Goal: Task Accomplishment & Management: Use online tool/utility

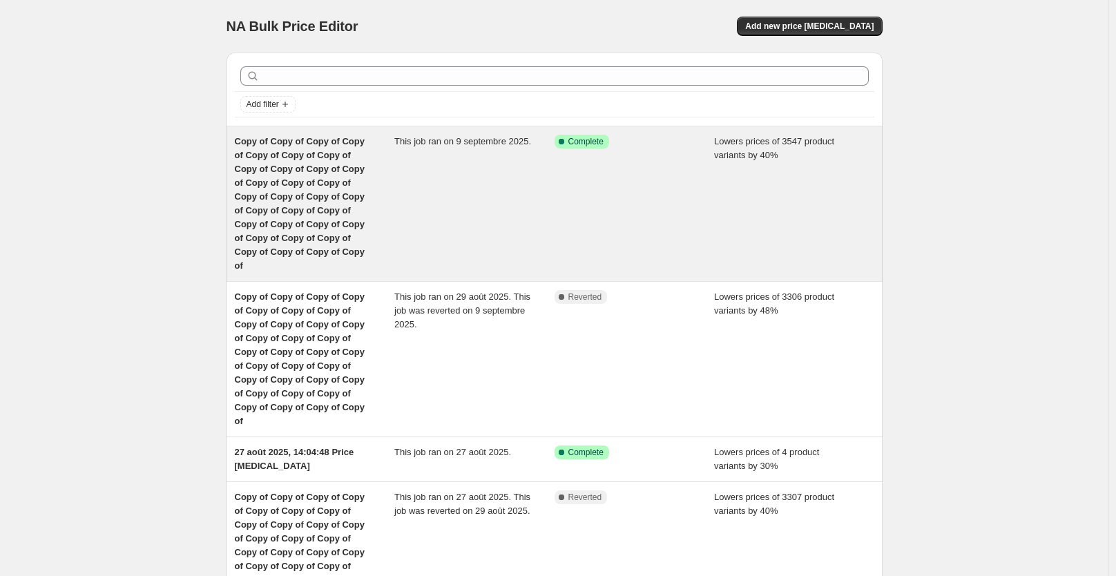
click at [461, 221] on div "This job ran on 9 septembre 2025." at bounding box center [474, 204] width 160 height 138
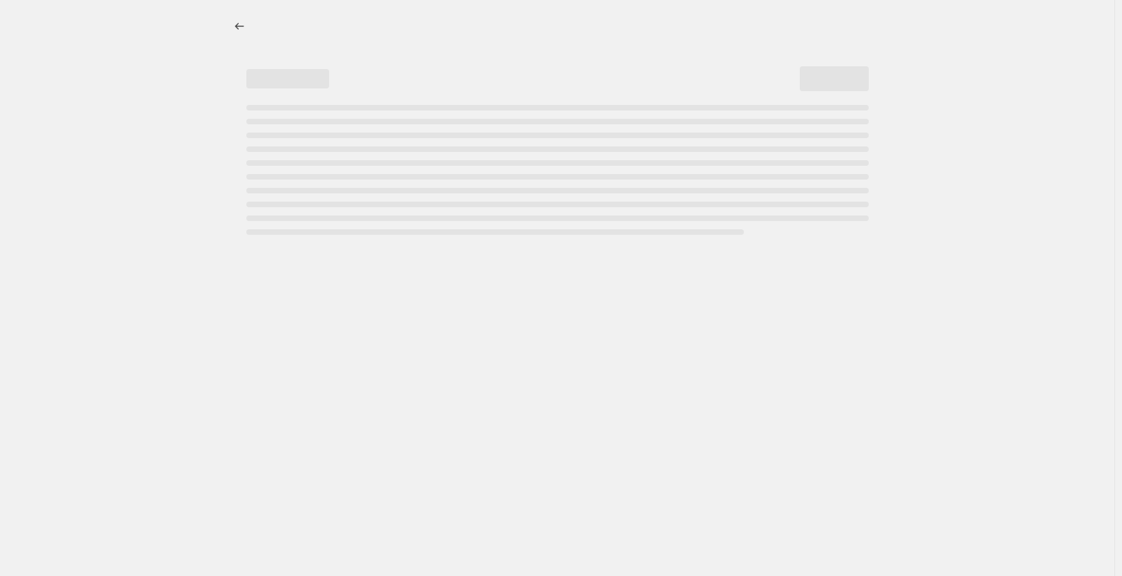
select select "percentage"
select select "not_equal"
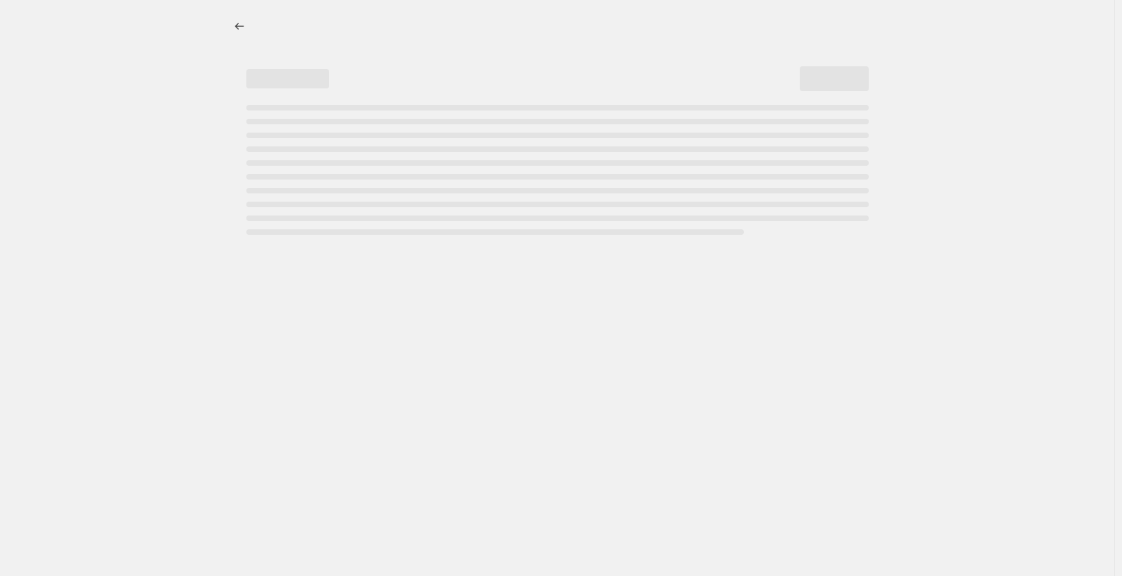
select select "not_equal"
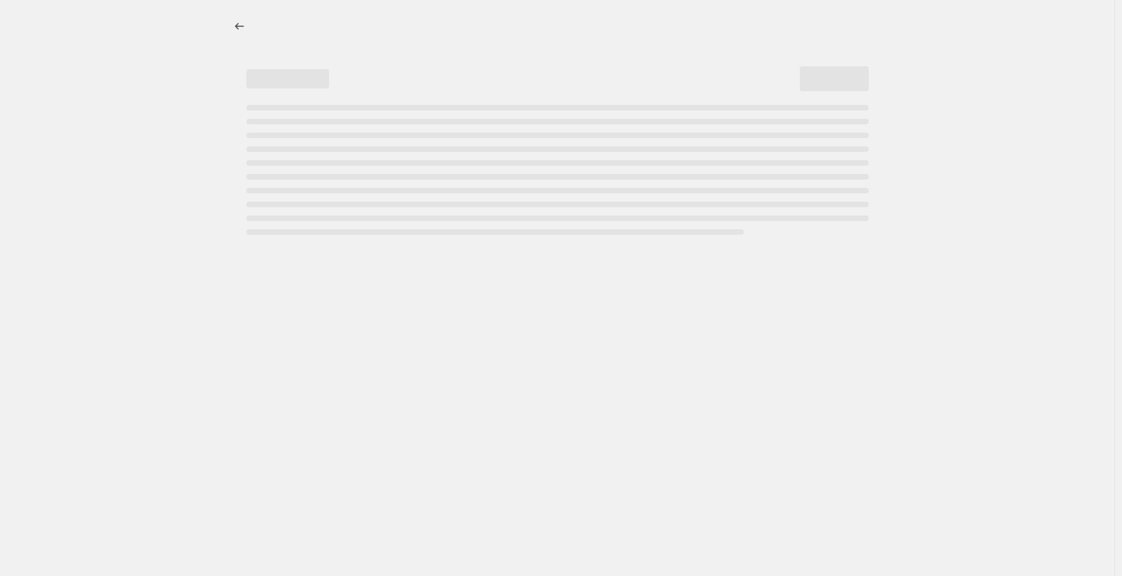
select select "not_equal"
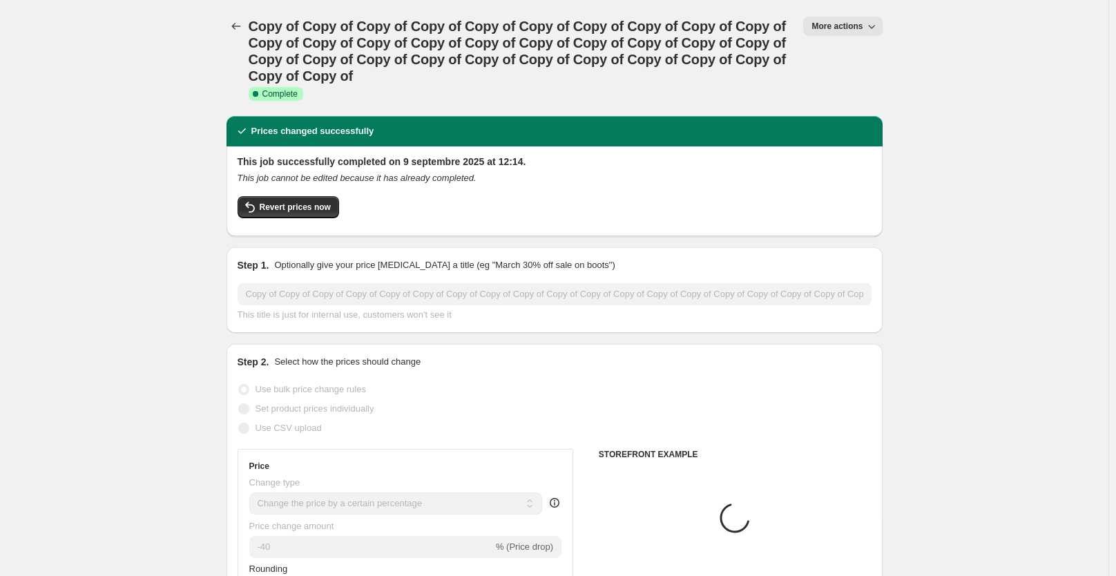
select select "collection"
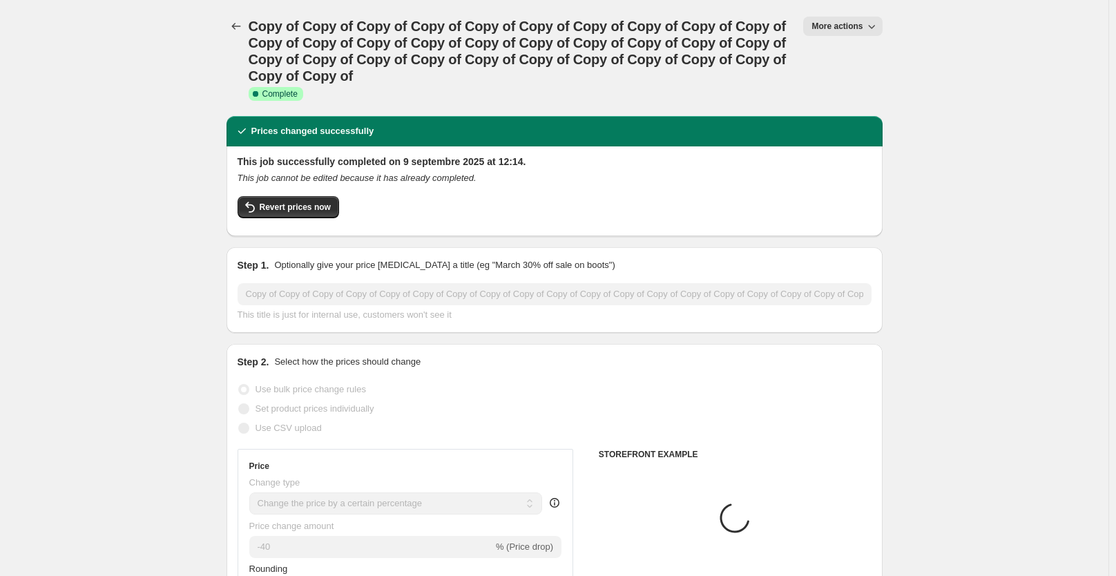
select select "collection"
select select "tag"
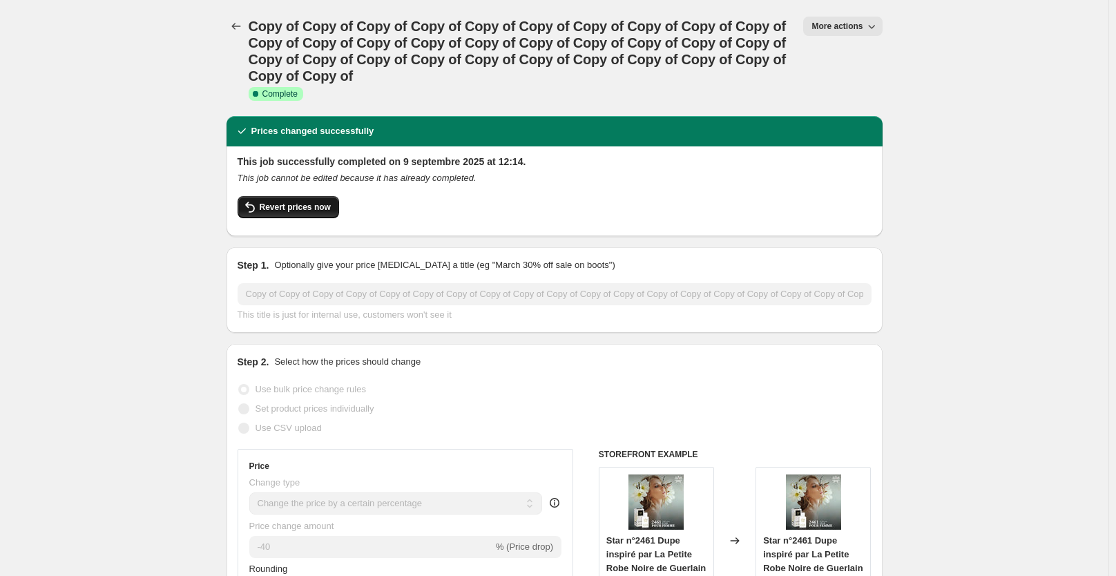
click at [318, 204] on span "Revert prices now" at bounding box center [295, 207] width 71 height 11
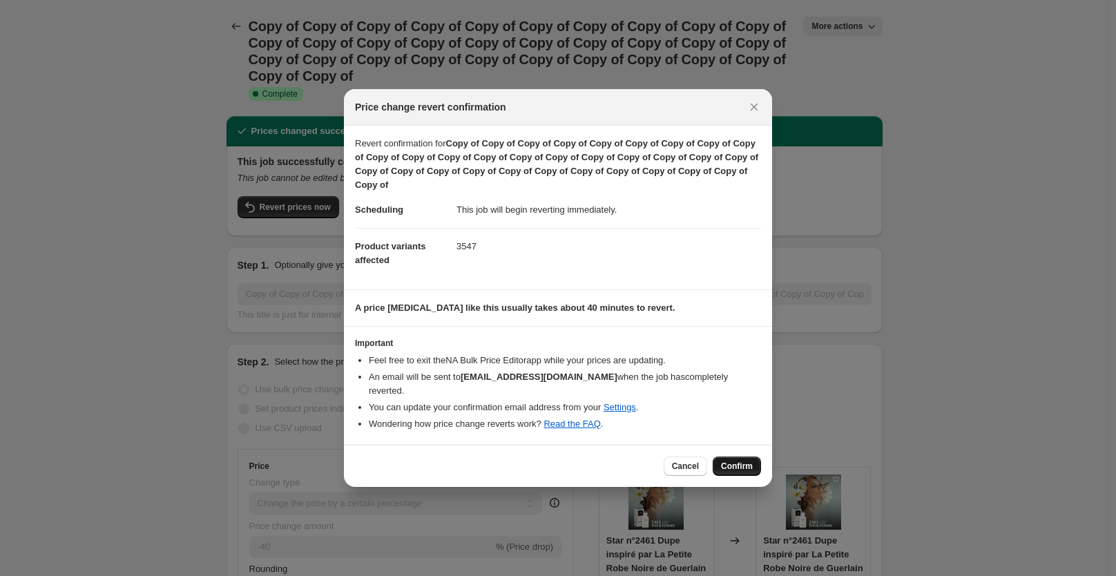
click at [734, 456] on button "Confirm" at bounding box center [736, 465] width 48 height 19
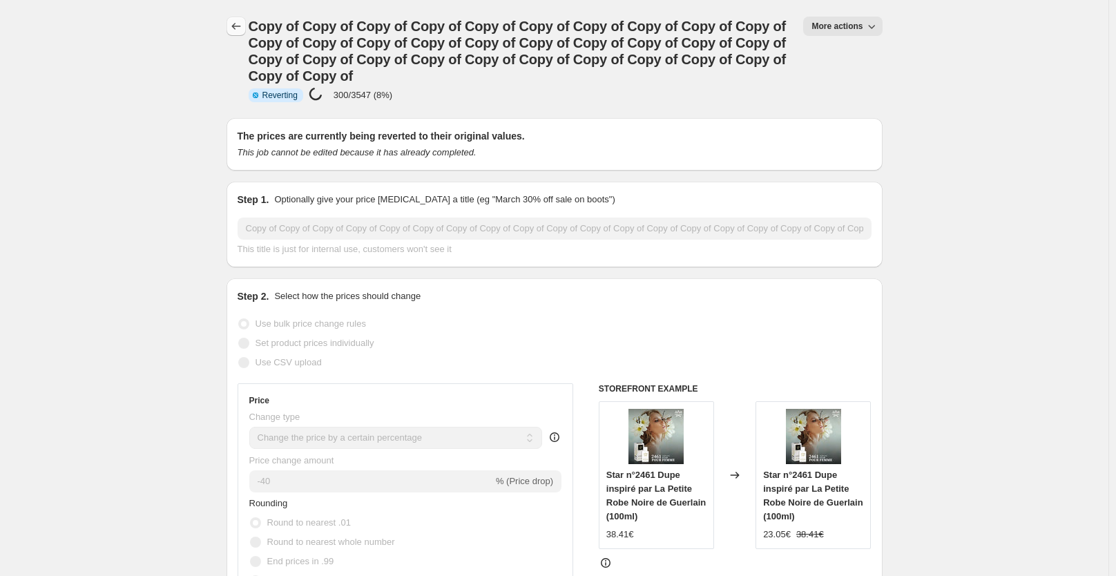
click at [242, 26] on icon "Price change jobs" at bounding box center [236, 26] width 14 height 14
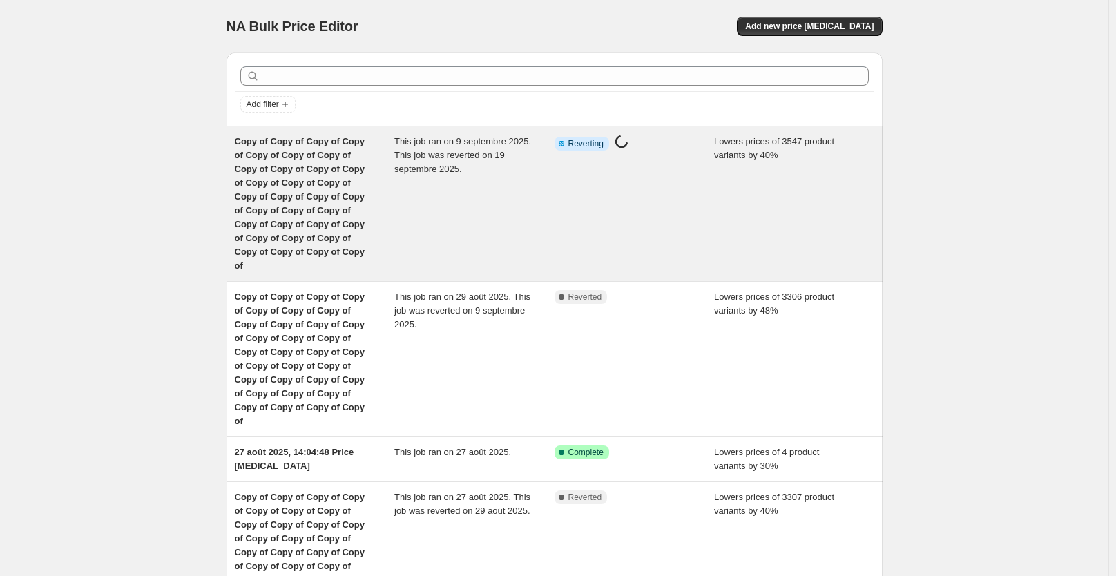
click at [412, 171] on span "This job ran on 9 septembre 2025. This job was reverted on 19 septembre 2025." at bounding box center [462, 155] width 137 height 38
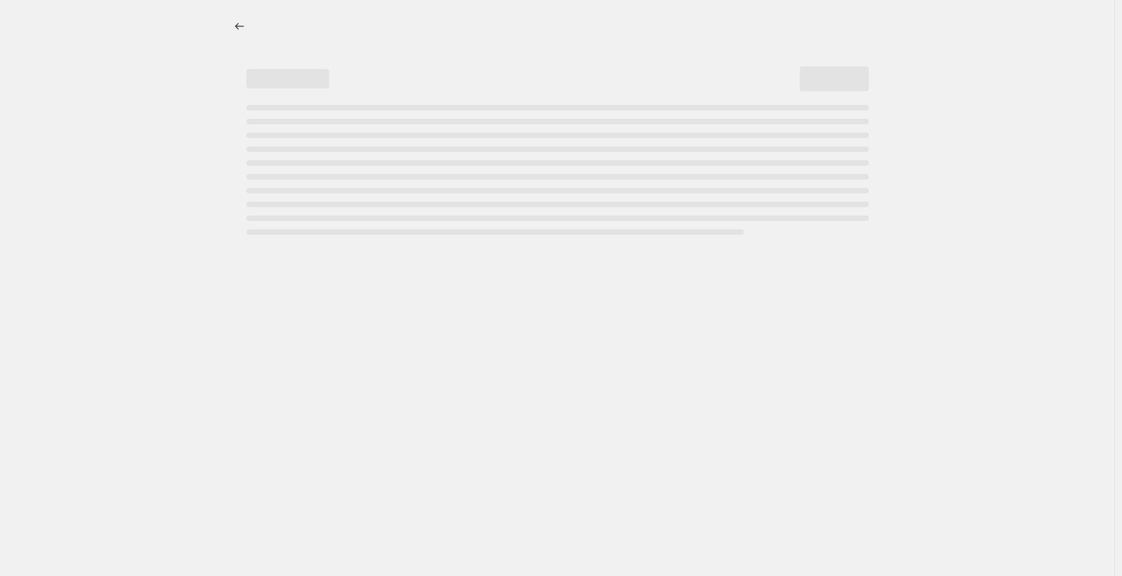
select select "percentage"
select select "collection"
select select "not_equal"
select select "collection"
select select "not_equal"
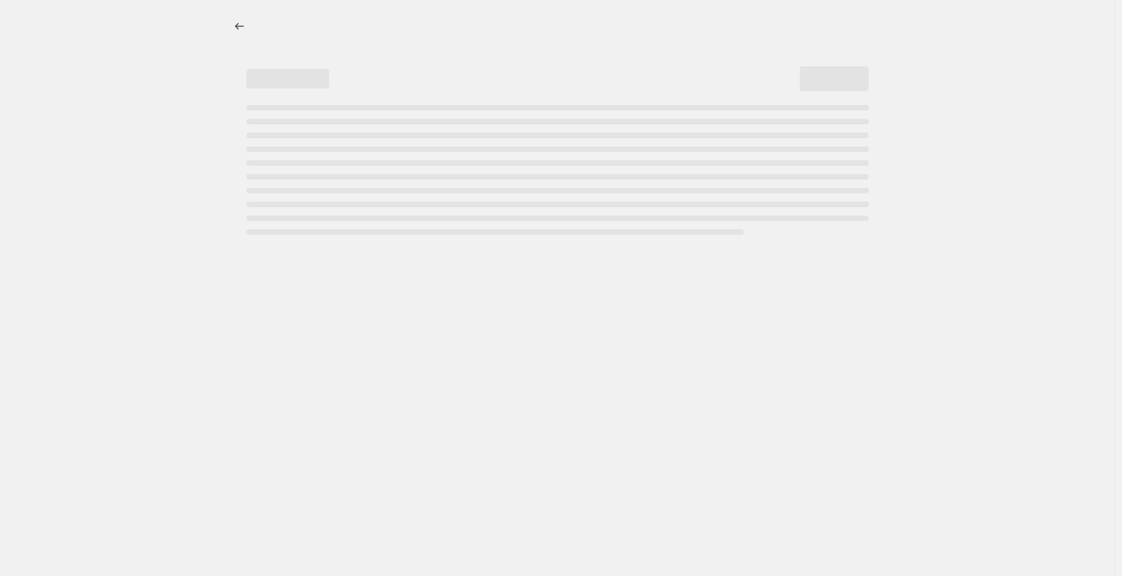
select select "collection"
select select "not_equal"
select select "collection"
select select "not_equal"
select select "collection"
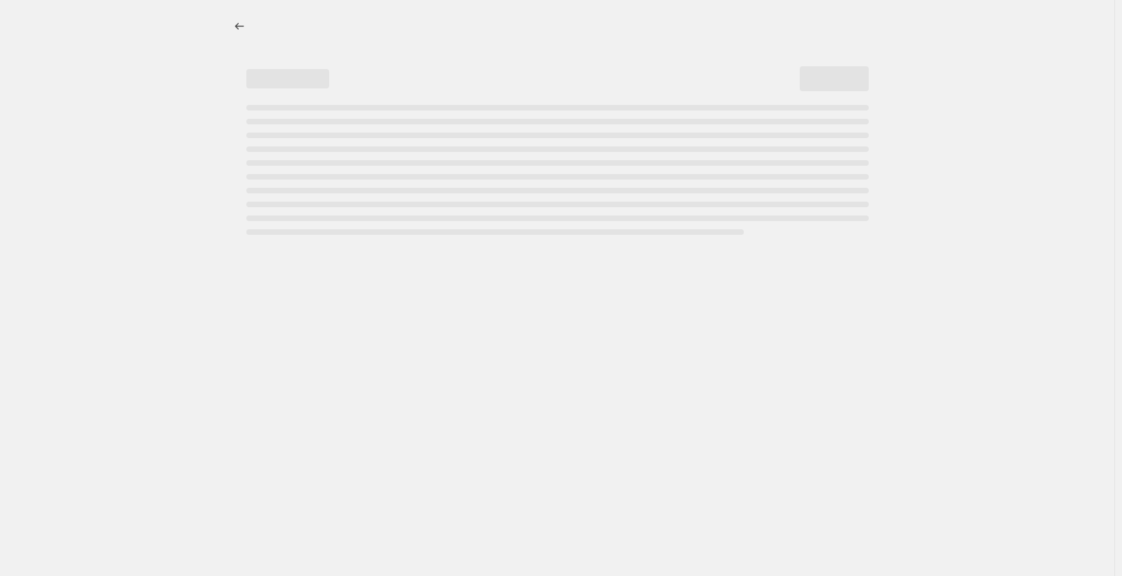
select select "not_equal"
select select "collection"
select select "not_equal"
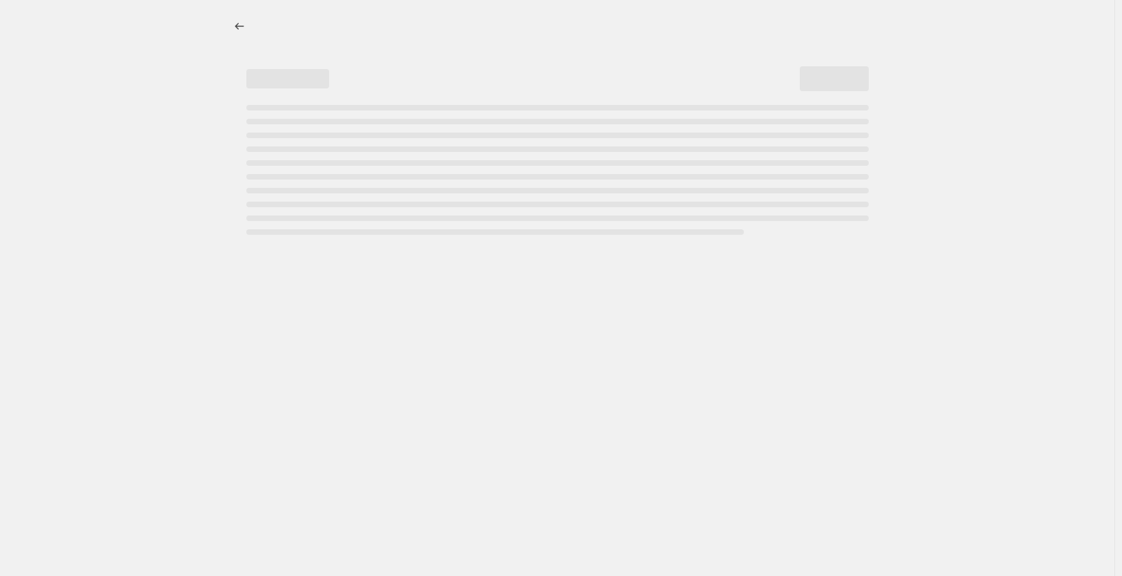
select select "not_equal"
select select "collection"
select select "not_equal"
select select "tag"
select select "not_equal"
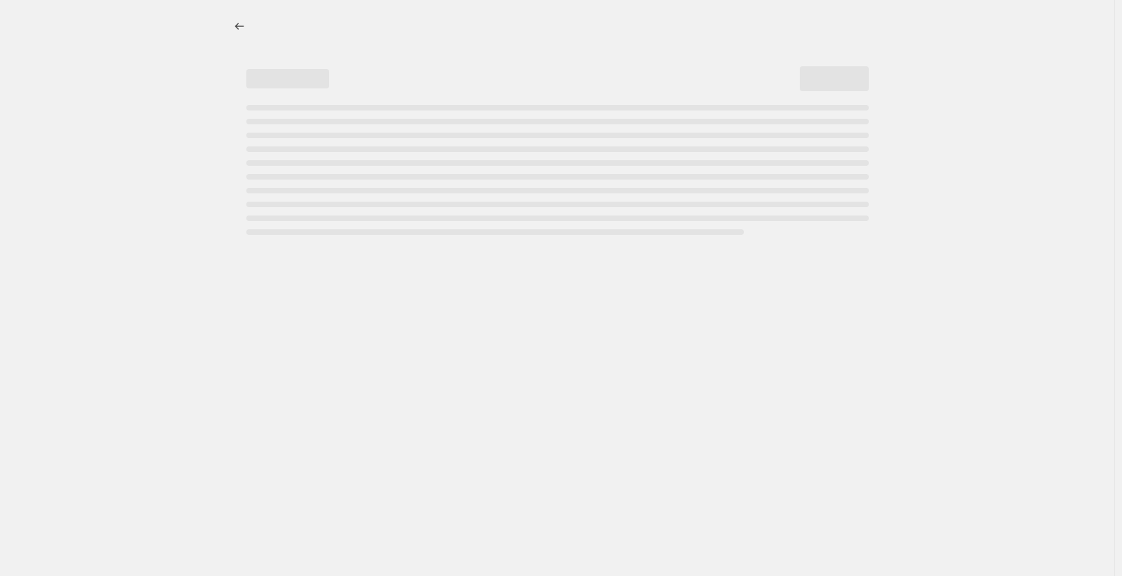
select select "not_equal"
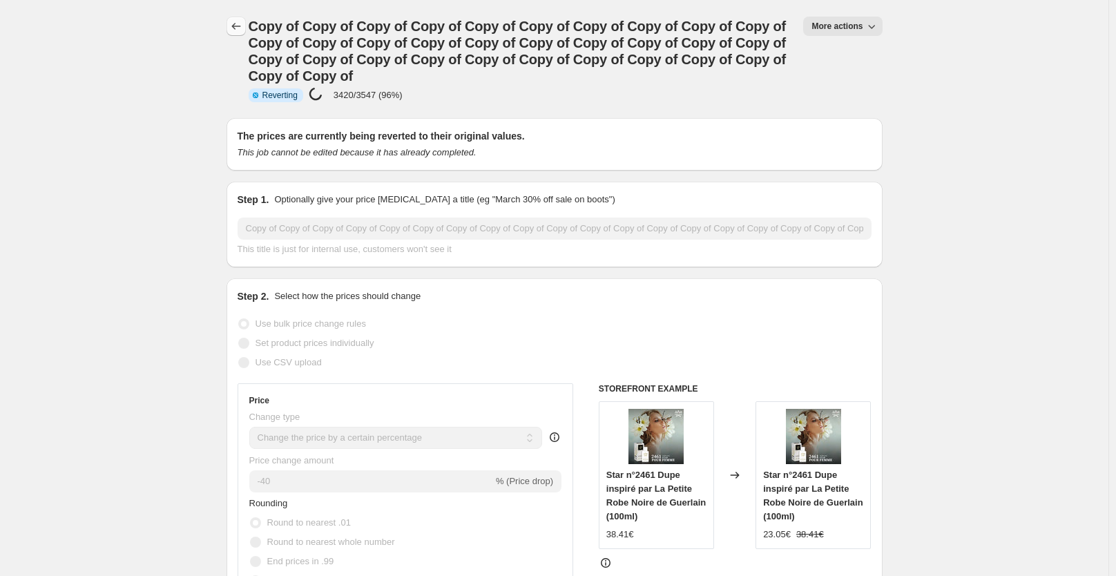
click at [237, 24] on icon "Price change jobs" at bounding box center [236, 26] width 14 height 14
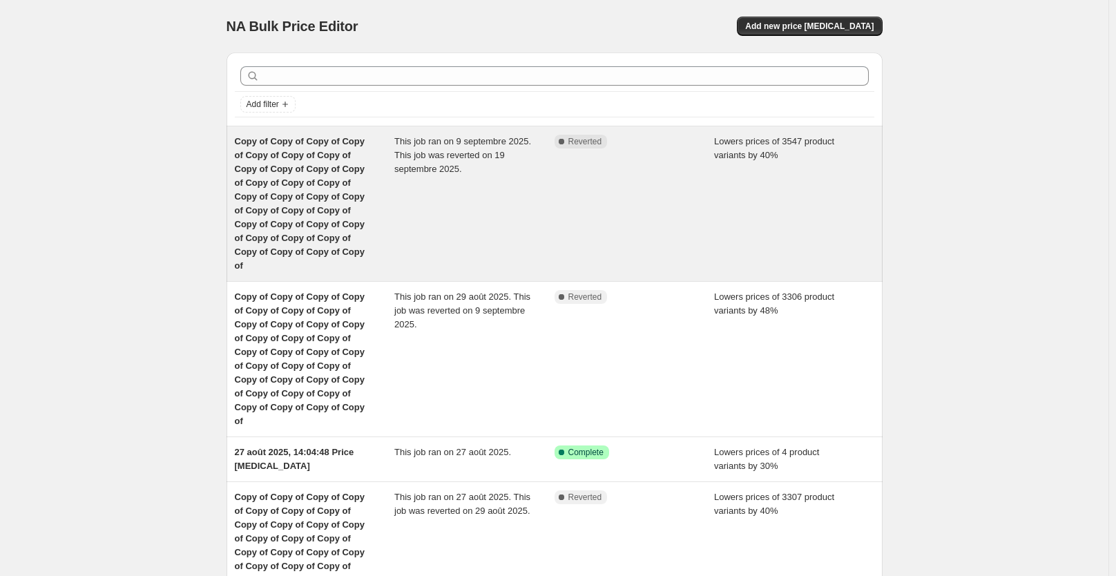
click at [389, 217] on div "Copy of Copy of Copy of Copy of Copy of Copy of Copy of Copy of Copy of Copy of…" at bounding box center [315, 204] width 160 height 138
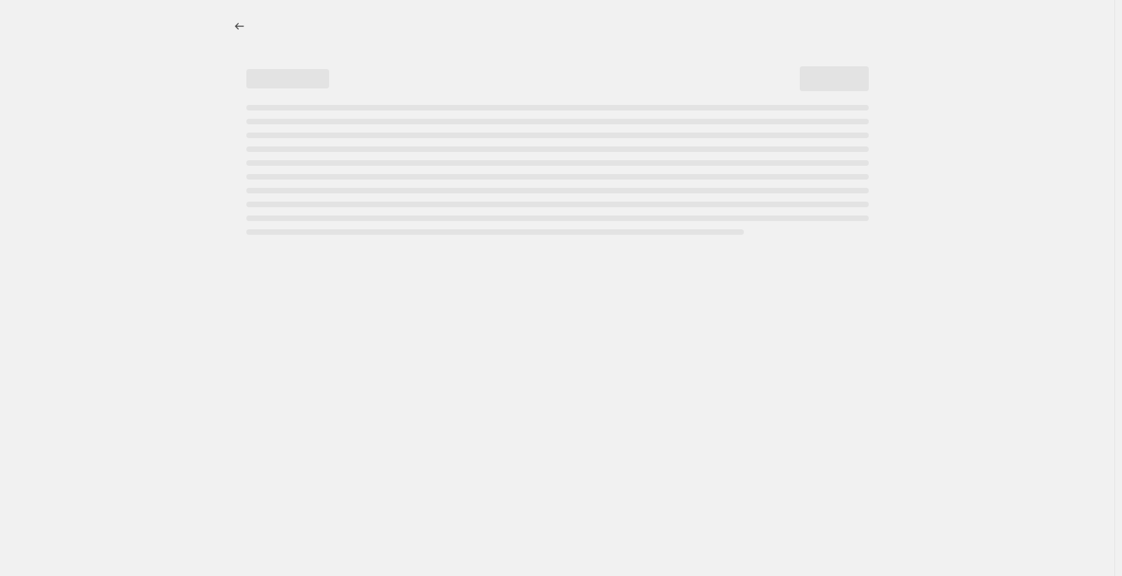
select select "percentage"
select select "collection"
select select "not_equal"
select select "collection"
select select "not_equal"
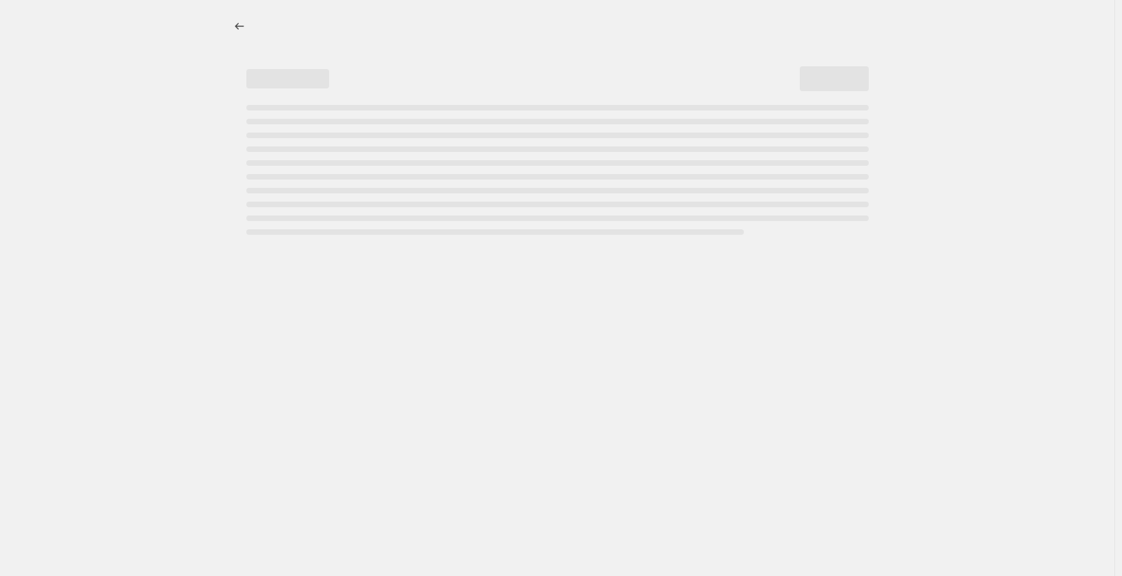
select select "collection"
select select "not_equal"
select select "collection"
select select "not_equal"
select select "collection"
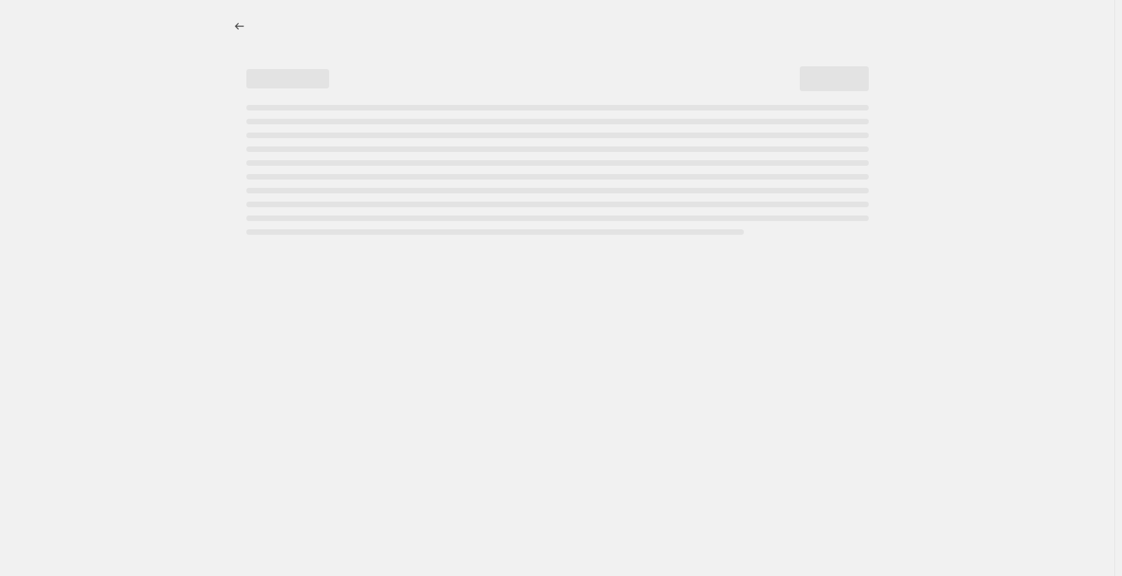
select select "not_equal"
select select "collection"
select select "not_equal"
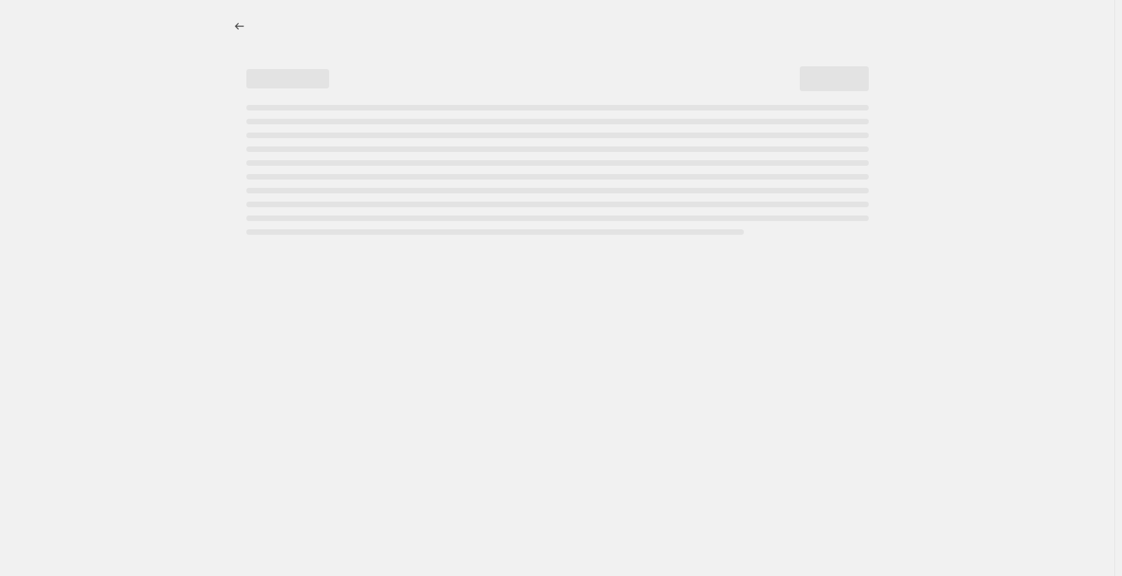
select select "not_equal"
select select "collection"
select select "not_equal"
select select "tag"
select select "not_equal"
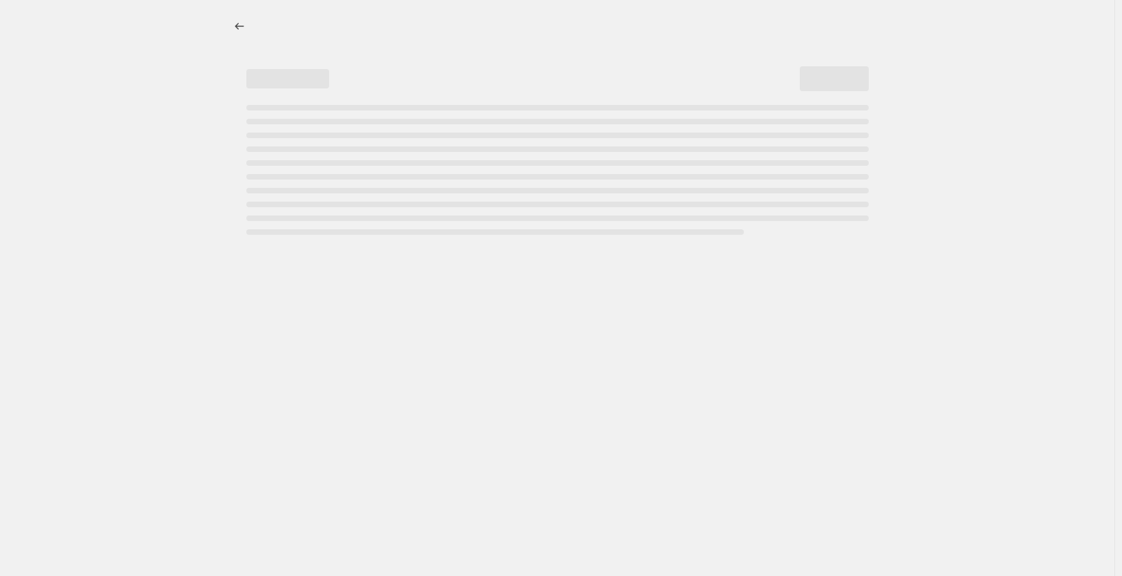
select select "not_equal"
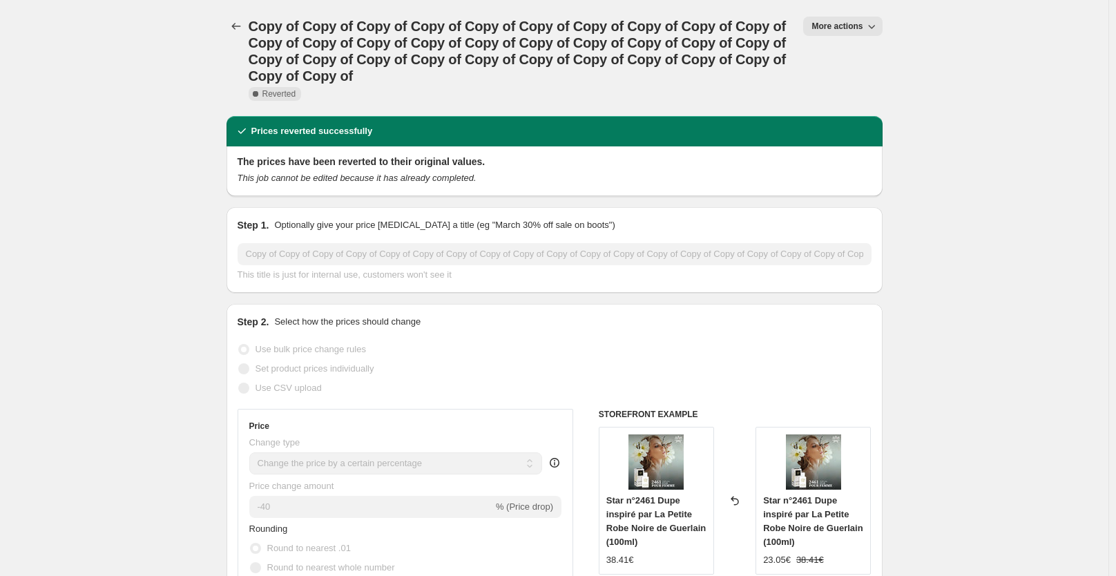
click at [839, 21] on button "More actions" at bounding box center [842, 26] width 79 height 19
click at [844, 50] on span "Copy to new job" at bounding box center [849, 55] width 64 height 10
select select "percentage"
select select "collection"
select select "not_equal"
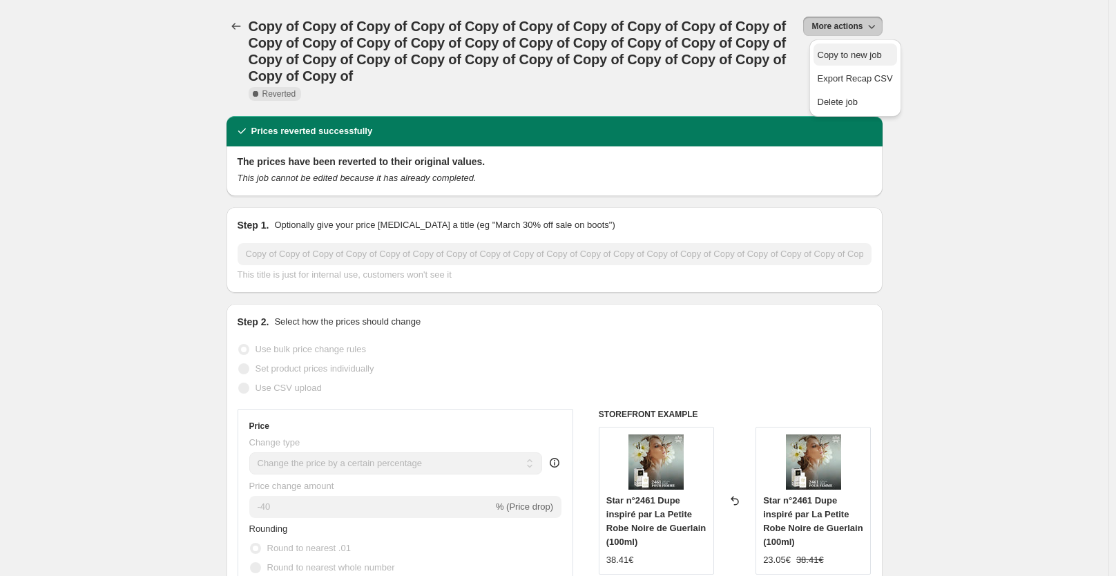
select select "collection"
select select "not_equal"
select select "collection"
select select "not_equal"
select select "collection"
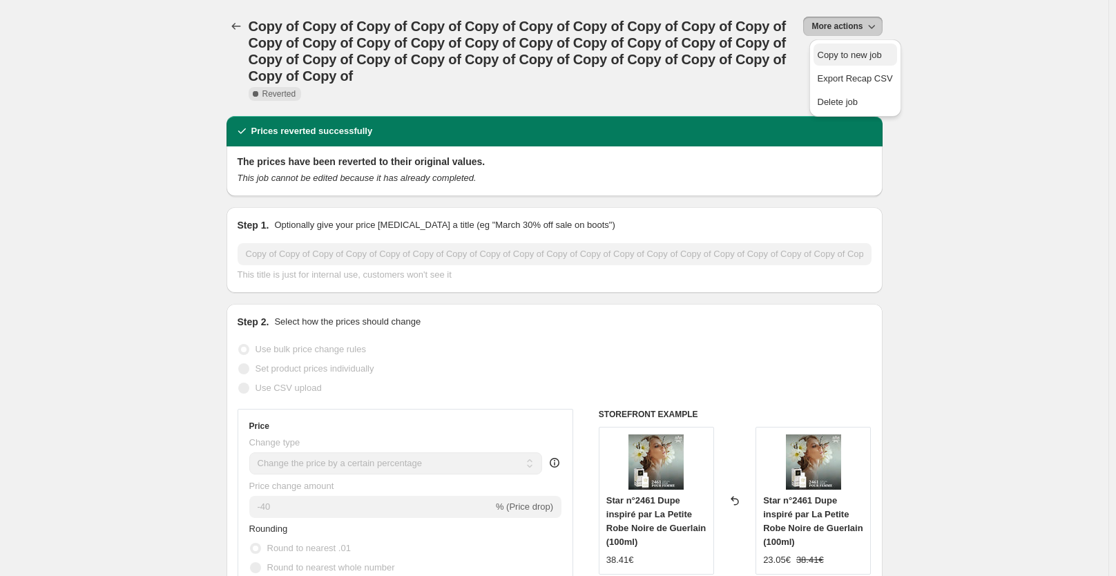
select select "not_equal"
select select "collection"
select select "not_equal"
select select "collection"
select select "not_equal"
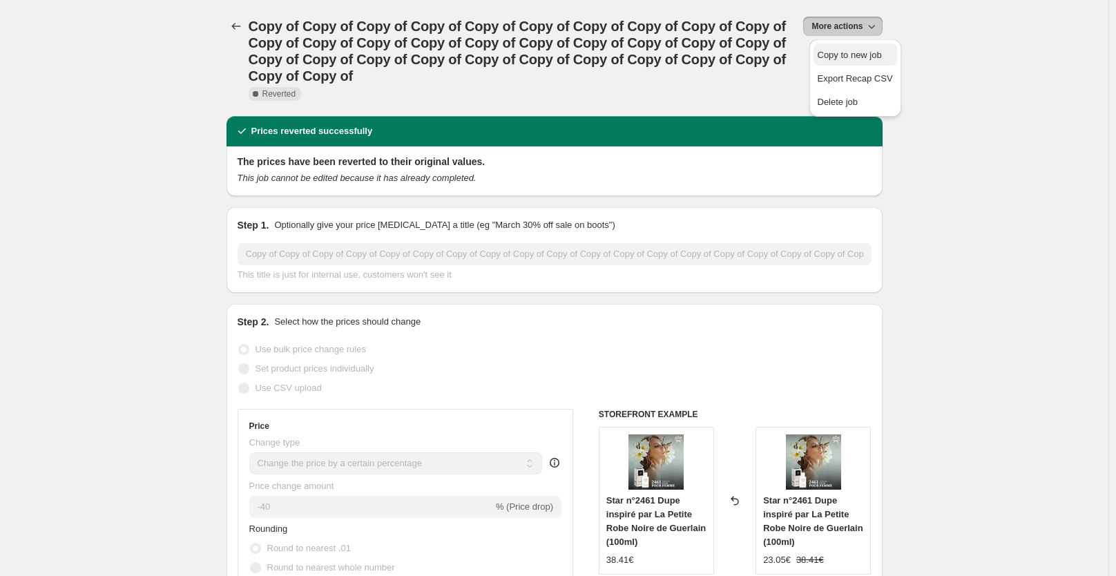
select select "not_equal"
select select "collection"
select select "not_equal"
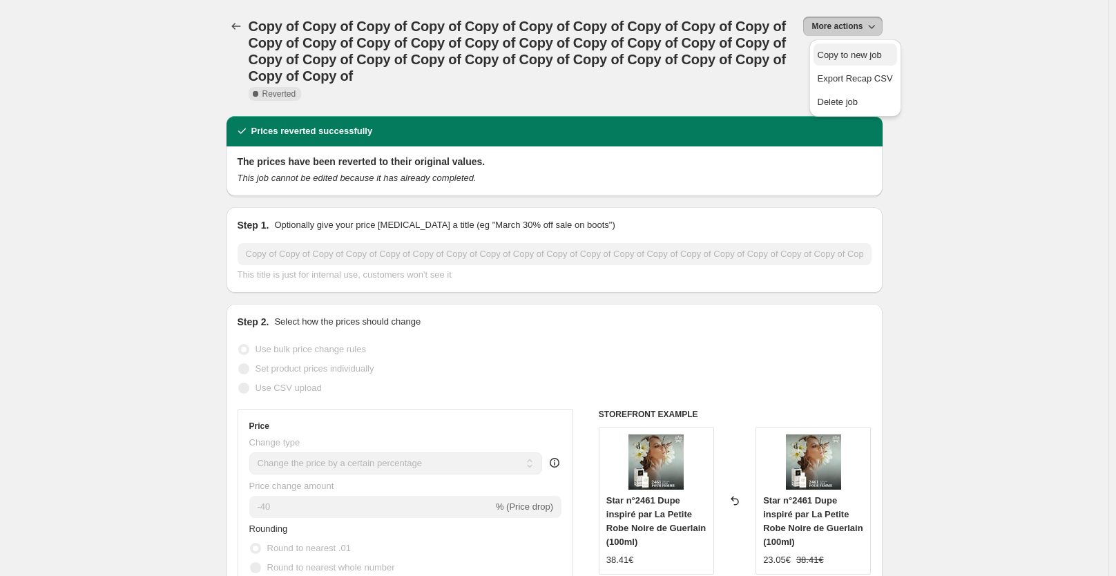
select select "tag"
select select "not_equal"
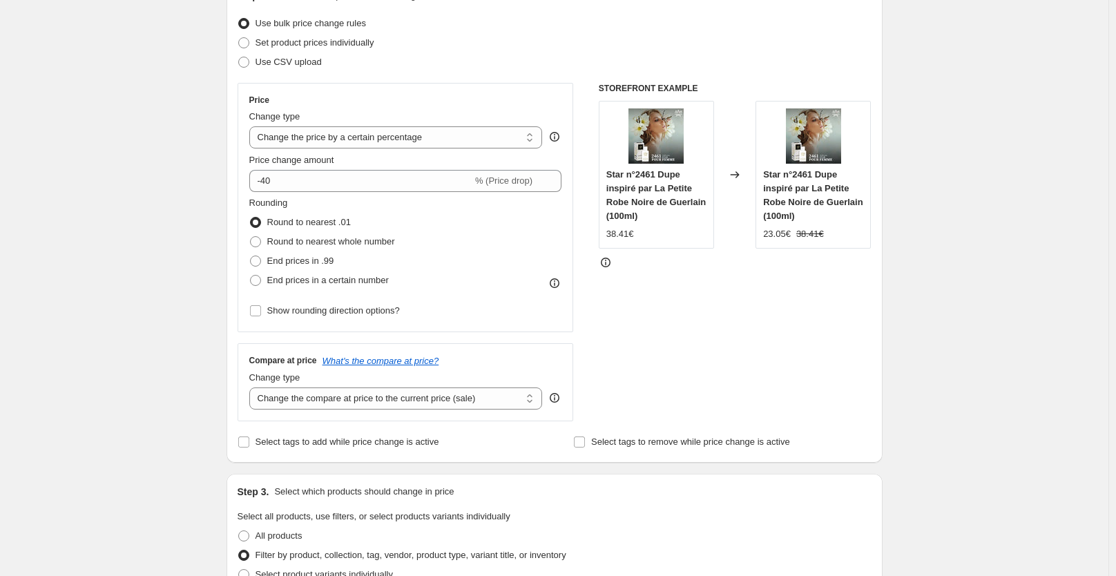
scroll to position [184, 0]
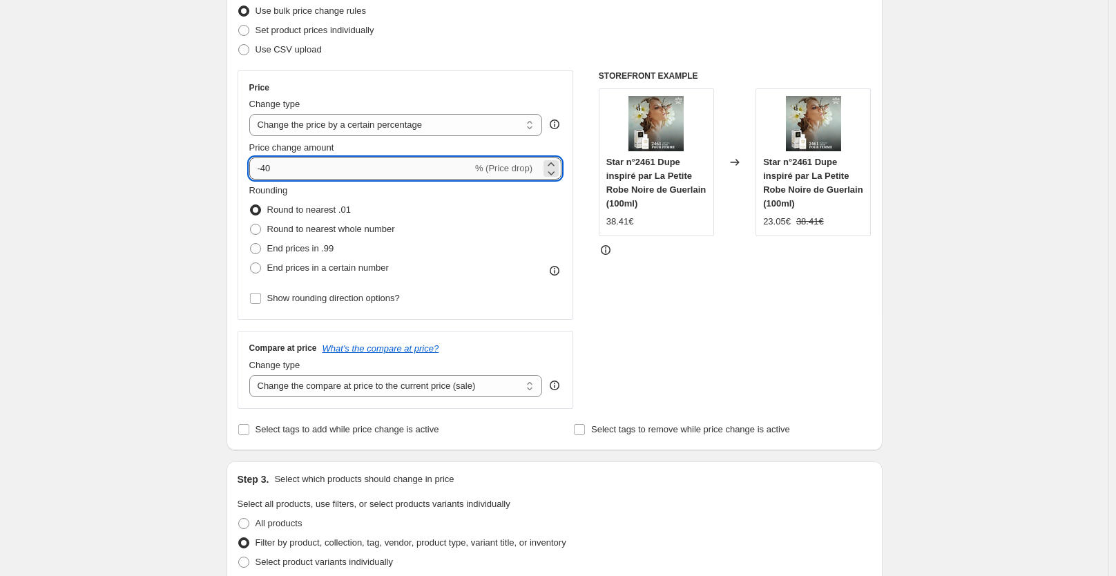
click at [305, 172] on input "-40" at bounding box center [360, 168] width 223 height 22
type input "-48"
click at [703, 288] on div "STOREFRONT EXAMPLE Star n°2461 Dupe inspiré par La Petite Robe Noire de Guerlai…" at bounding box center [735, 239] width 273 height 338
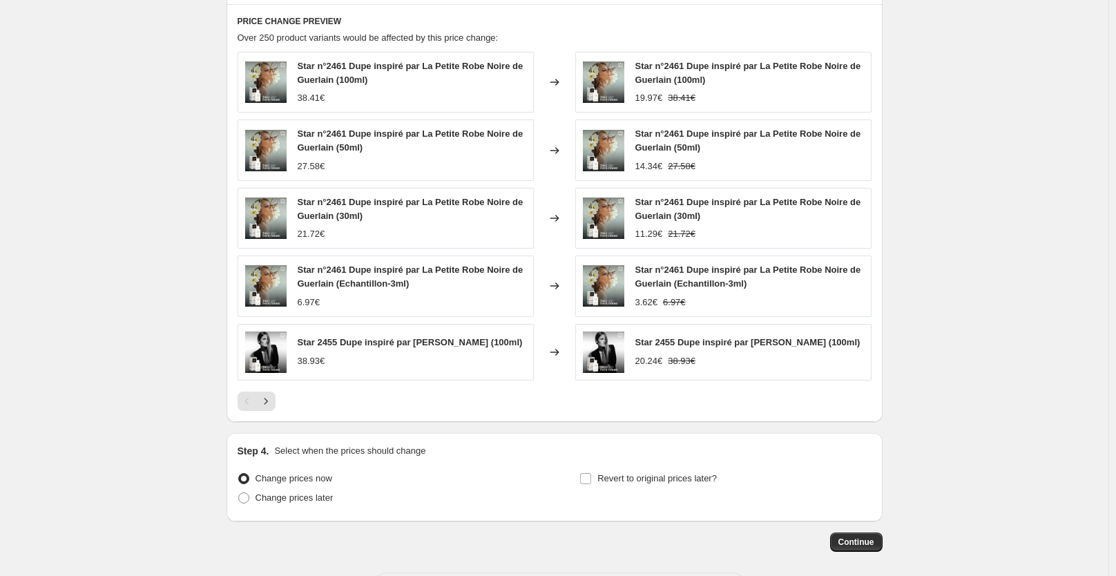
scroll to position [1279, 0]
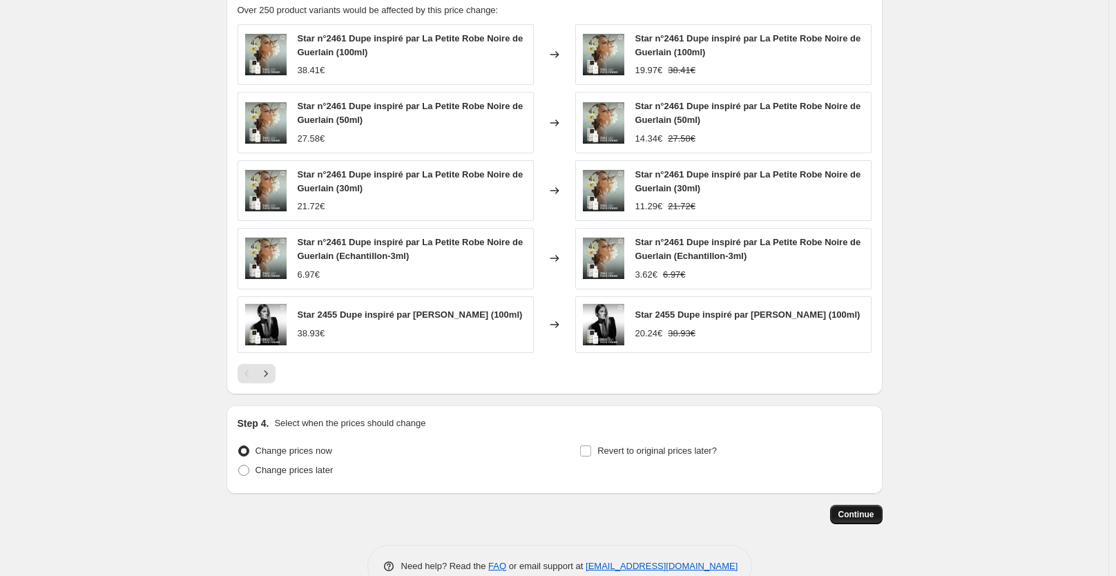
click at [846, 519] on span "Continue" at bounding box center [856, 514] width 36 height 11
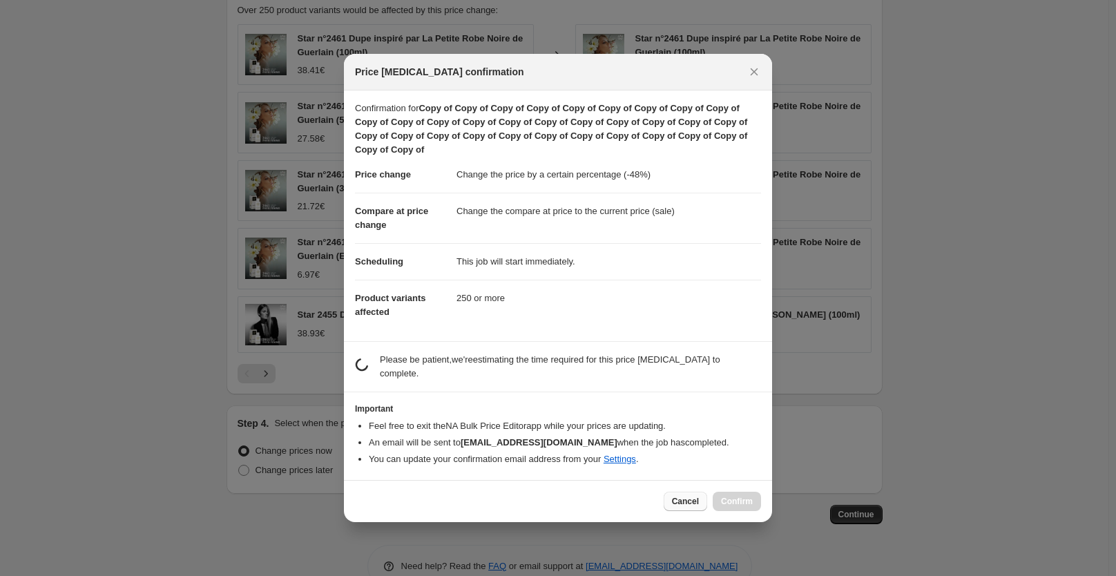
click at [681, 496] on span "Cancel" at bounding box center [685, 501] width 27 height 11
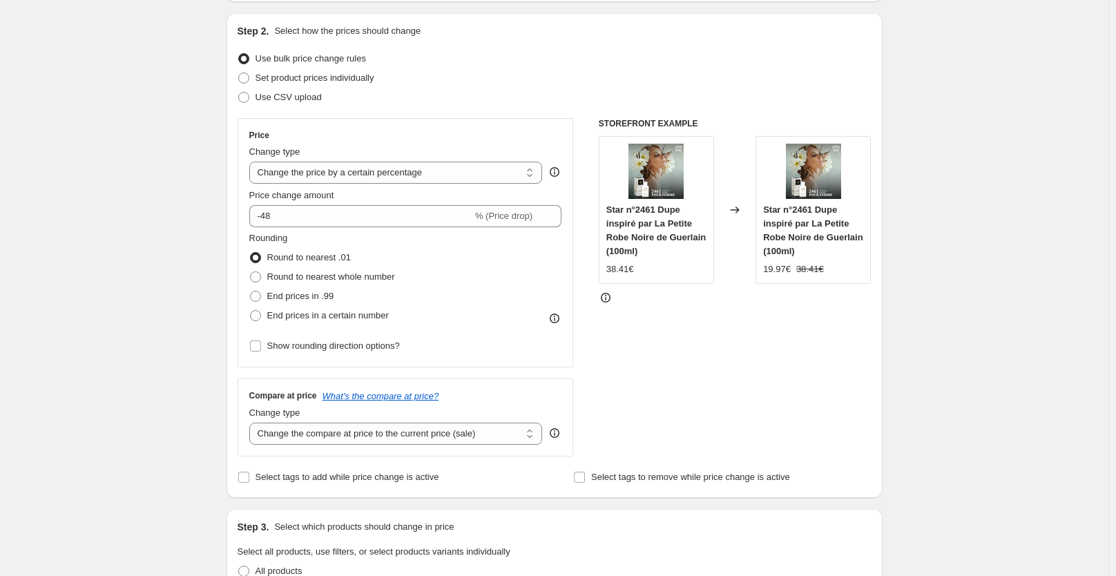
scroll to position [0, 0]
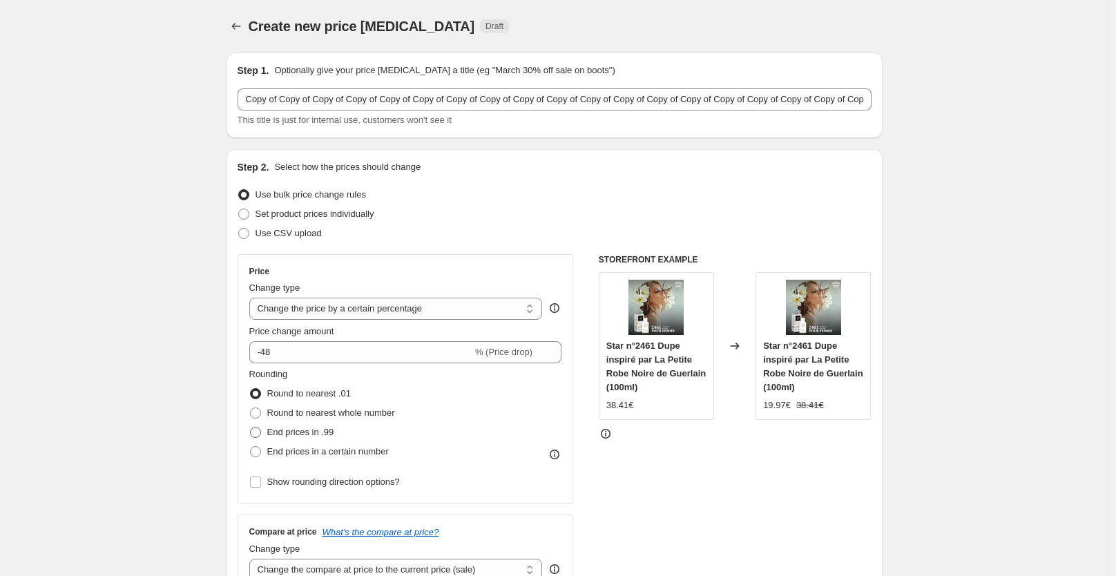
click at [295, 434] on span "End prices in .99" at bounding box center [300, 432] width 67 height 10
click at [251, 427] on input "End prices in .99" at bounding box center [250, 427] width 1 height 1
radio input "true"
click at [668, 472] on div "STOREFRONT EXAMPLE Star n°2461 Dupe inspiré par La Petite Robe Noire de Guerlai…" at bounding box center [735, 423] width 273 height 338
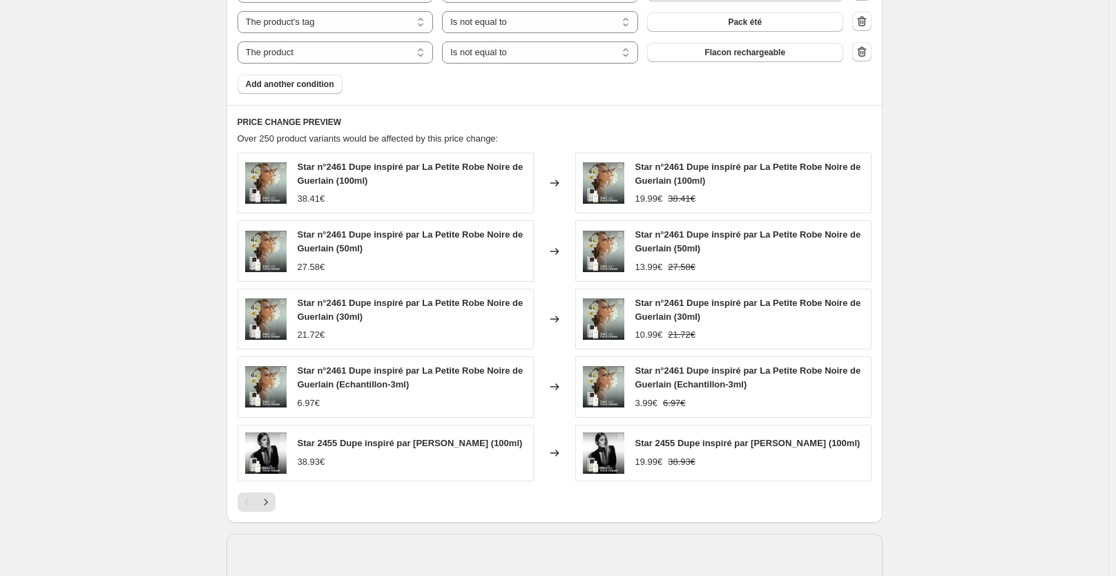
scroll to position [1316, 0]
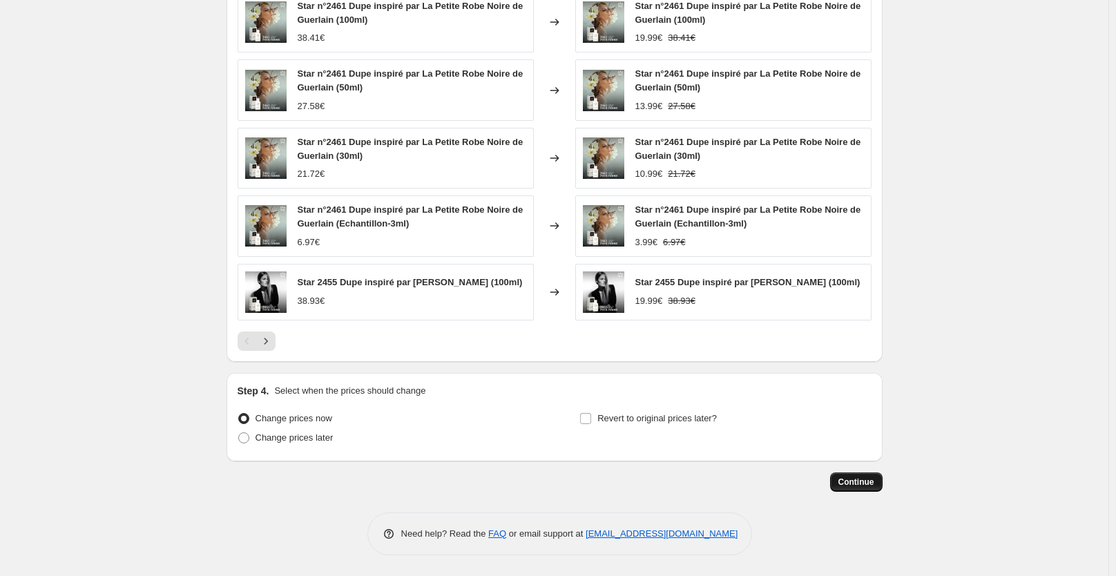
click at [866, 487] on button "Continue" at bounding box center [856, 481] width 52 height 19
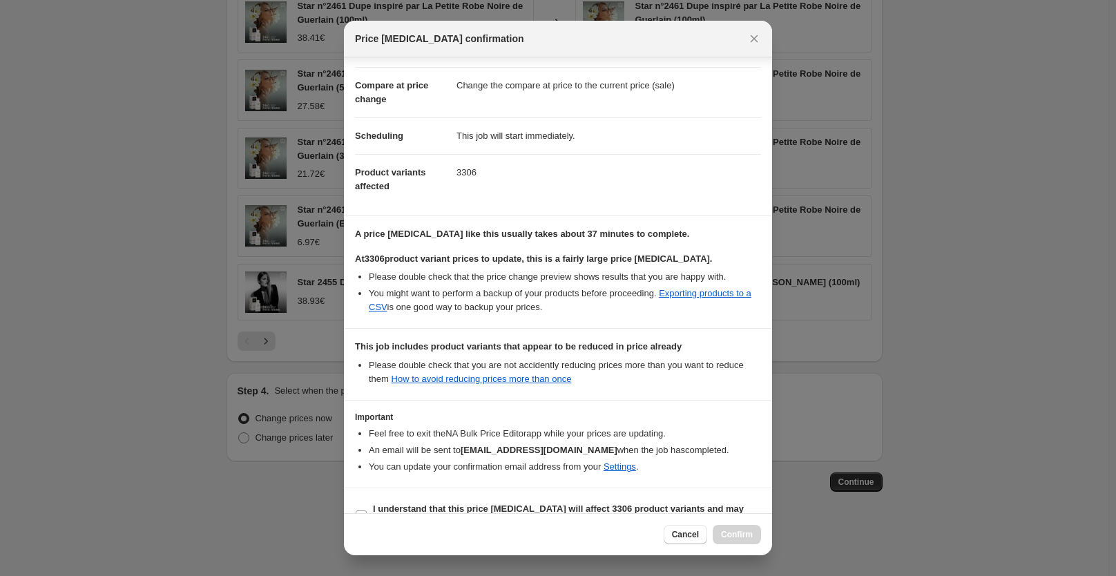
scroll to position [123, 0]
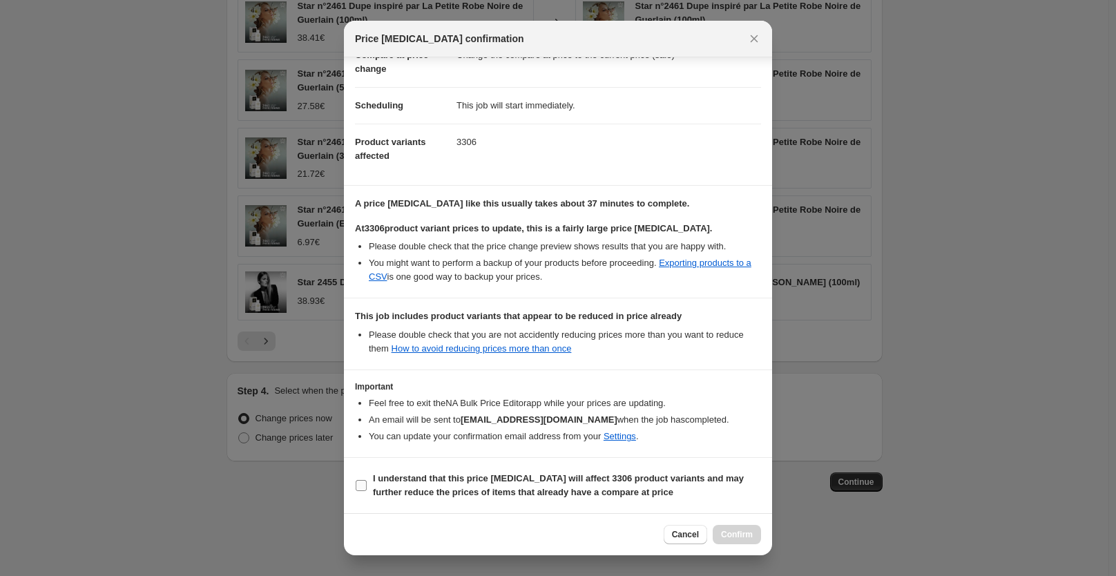
click at [585, 469] on label "I understand that this price [MEDICAL_DATA] will affect 3306 product variants a…" at bounding box center [558, 485] width 406 height 33
click at [367, 480] on input "I understand that this price [MEDICAL_DATA] will affect 3306 product variants a…" at bounding box center [361, 485] width 11 height 11
checkbox input "true"
click at [739, 532] on span "Confirm" at bounding box center [737, 534] width 32 height 11
type input "Copy of Copy of Copy of Copy of Copy of Copy of Copy of Copy of Copy of Copy of…"
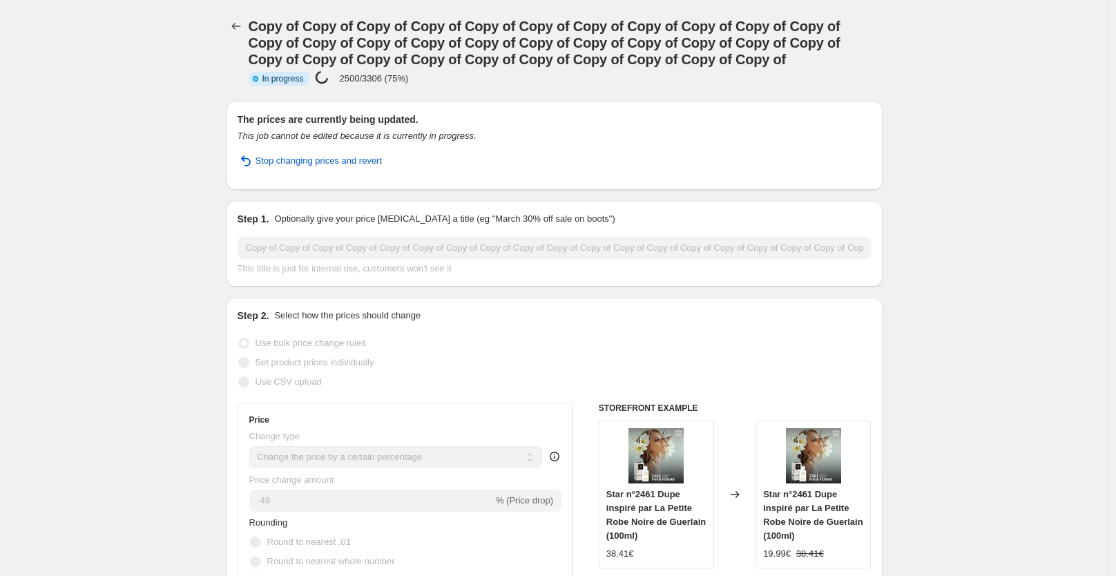
click at [231, 26] on button "Price change jobs" at bounding box center [235, 26] width 19 height 19
